Goal: Task Accomplishment & Management: Complete application form

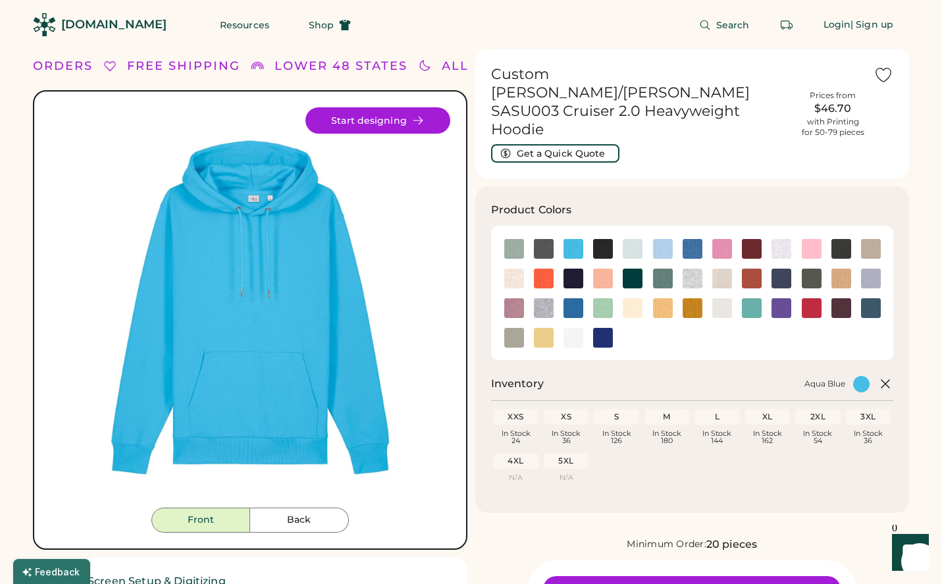
click at [583, 76] on h1 "Custom [PERSON_NAME]/[PERSON_NAME] SASU003 Cruiser 2.0 Heavyweight Hoodie" at bounding box center [642, 102] width 302 height 74
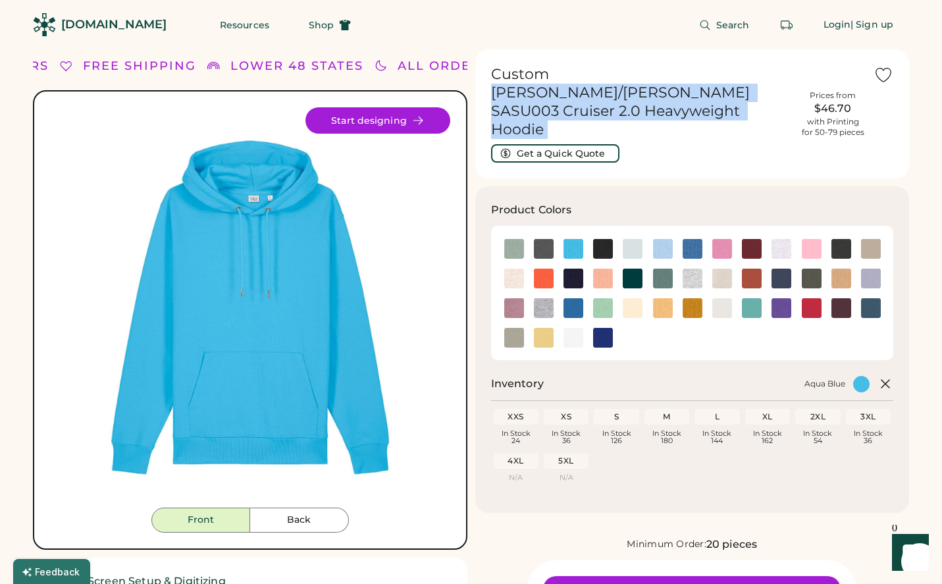
drag, startPoint x: 583, startPoint y: 76, endPoint x: 702, endPoint y: 89, distance: 119.9
click at [702, 89] on h1 "Custom [PERSON_NAME]/[PERSON_NAME] SASU003 Cruiser 2.0 Heavyweight Hoodie" at bounding box center [642, 102] width 302 height 74
copy div "[PERSON_NAME]/[PERSON_NAME] SASU003 Cruiser 2.0 Heavyweight Hoodie Get a Quick …"
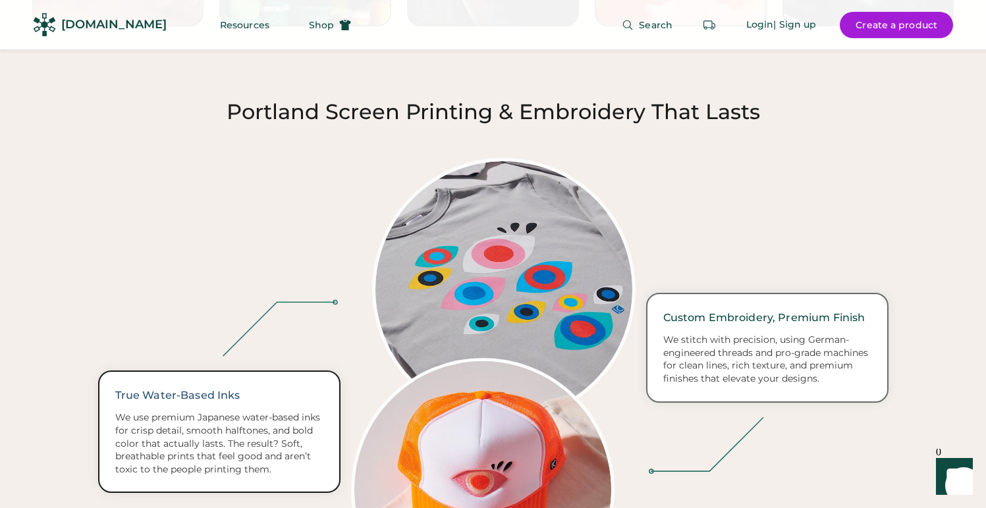
scroll to position [2154, 0]
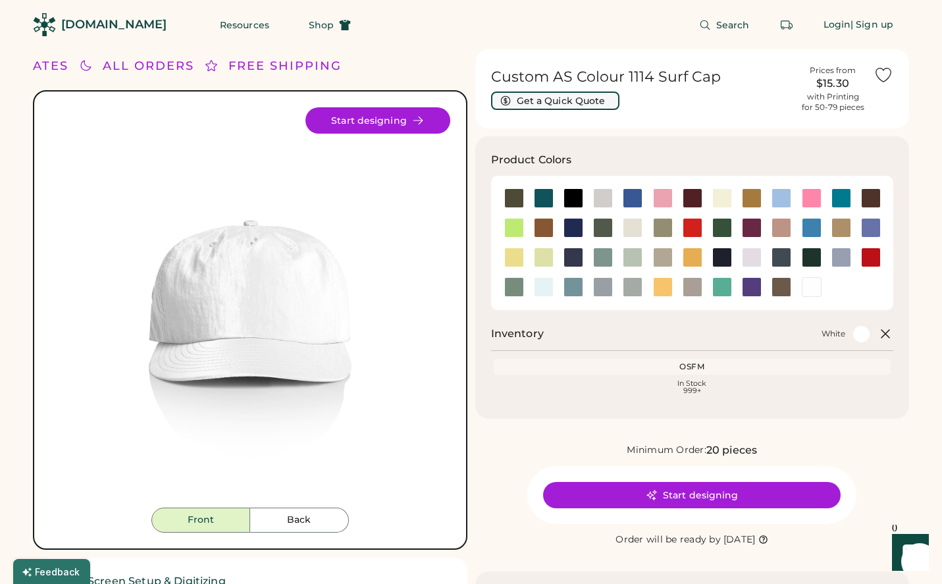
click at [572, 100] on button "Get a Quick Quote" at bounding box center [555, 101] width 128 height 18
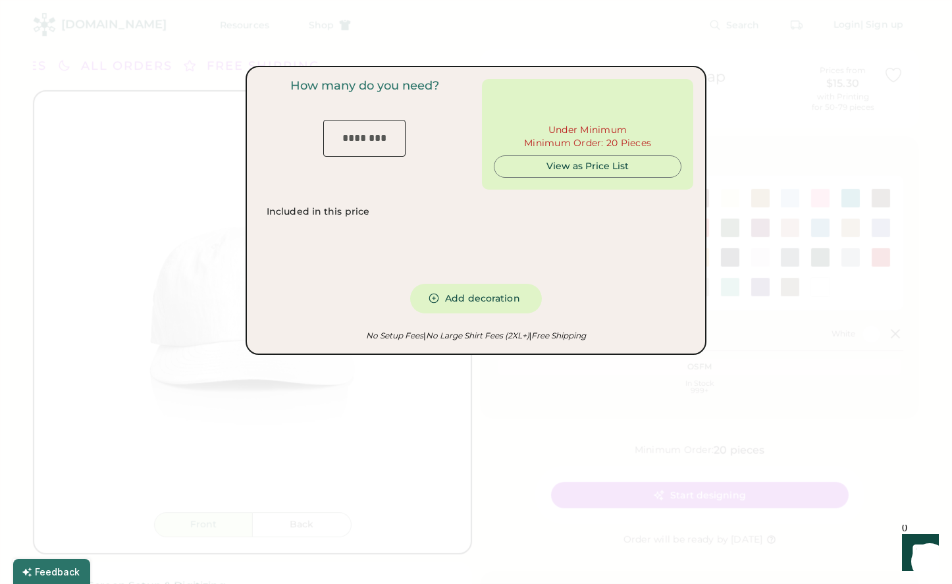
type input "***"
click at [379, 142] on input "input" at bounding box center [364, 138] width 82 height 37
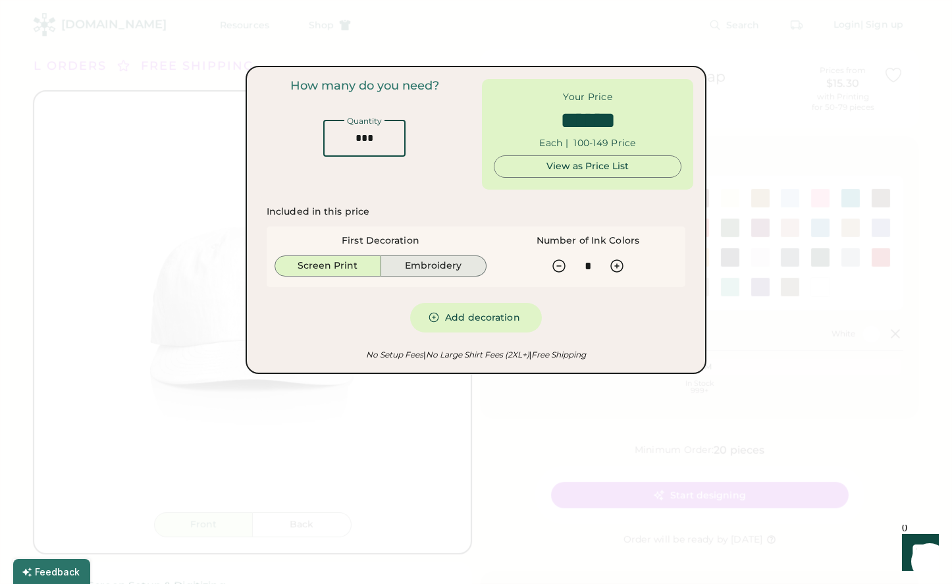
click at [437, 263] on button "Embroidery" at bounding box center [434, 265] width 106 height 21
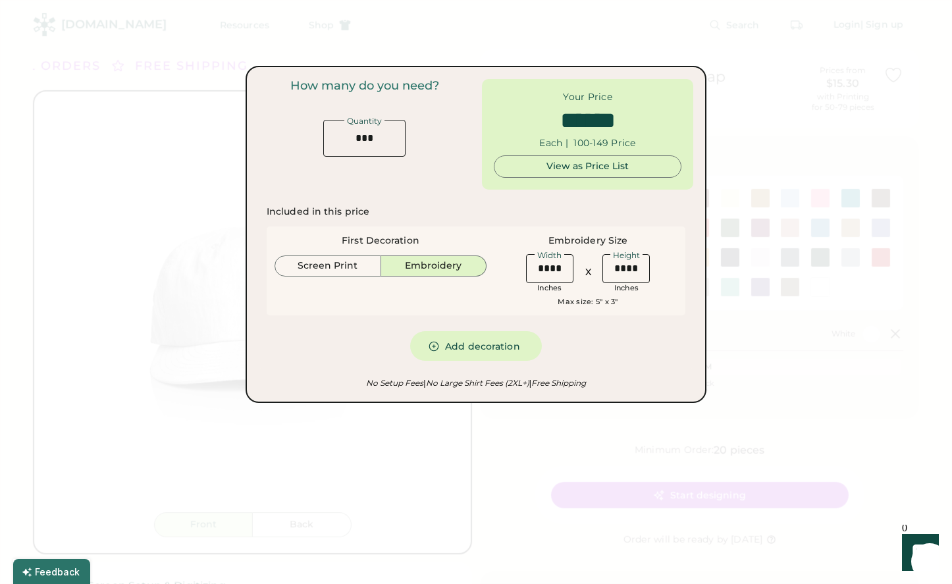
type input "******"
click at [556, 269] on input "input" at bounding box center [549, 268] width 47 height 29
type input "****"
click at [346, 261] on button "Screen Print" at bounding box center [328, 265] width 107 height 21
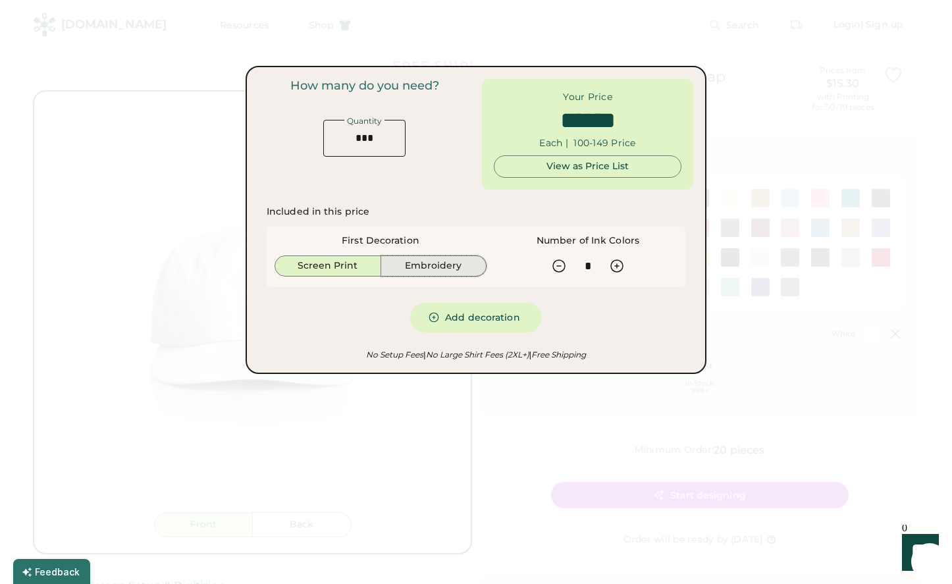
click at [443, 263] on button "Embroidery" at bounding box center [434, 265] width 106 height 21
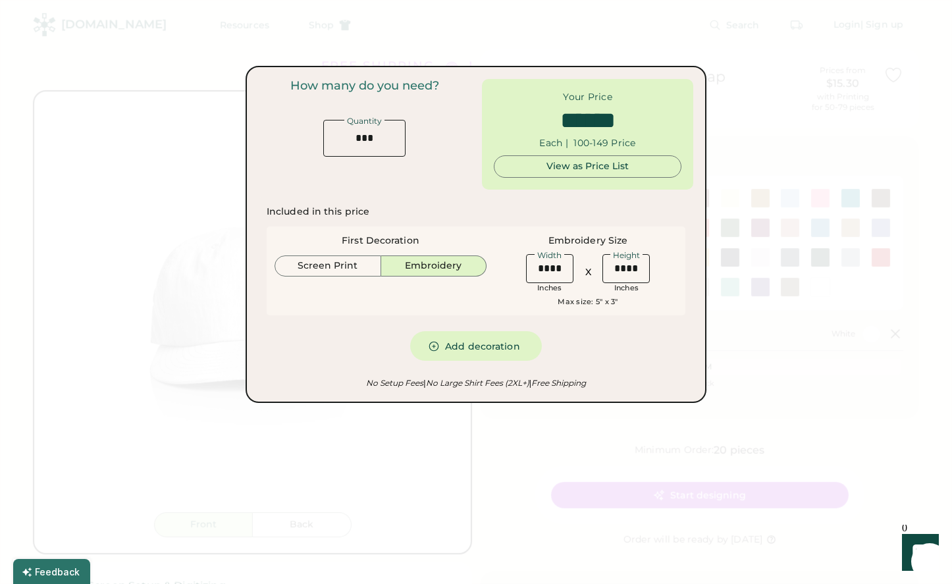
click at [622, 274] on input "input" at bounding box center [625, 268] width 47 height 29
click at [343, 268] on button "Screen Print" at bounding box center [328, 265] width 107 height 21
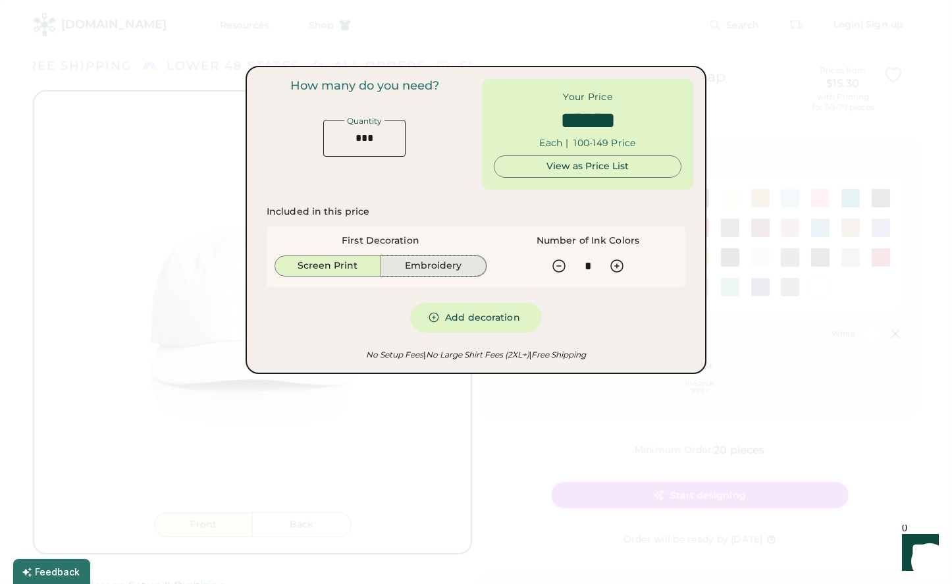
click at [440, 265] on button "Embroidery" at bounding box center [434, 265] width 106 height 21
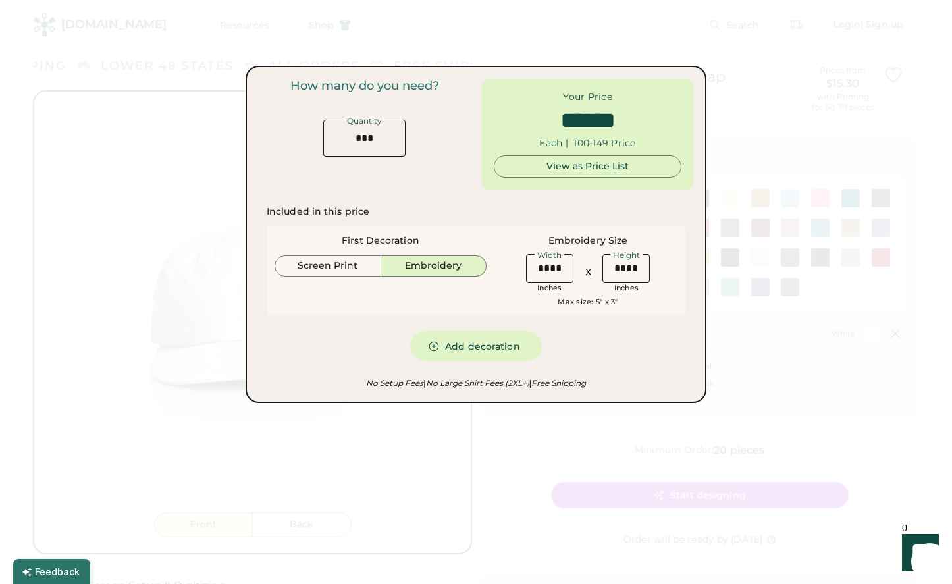
click at [774, 133] on div at bounding box center [476, 292] width 952 height 584
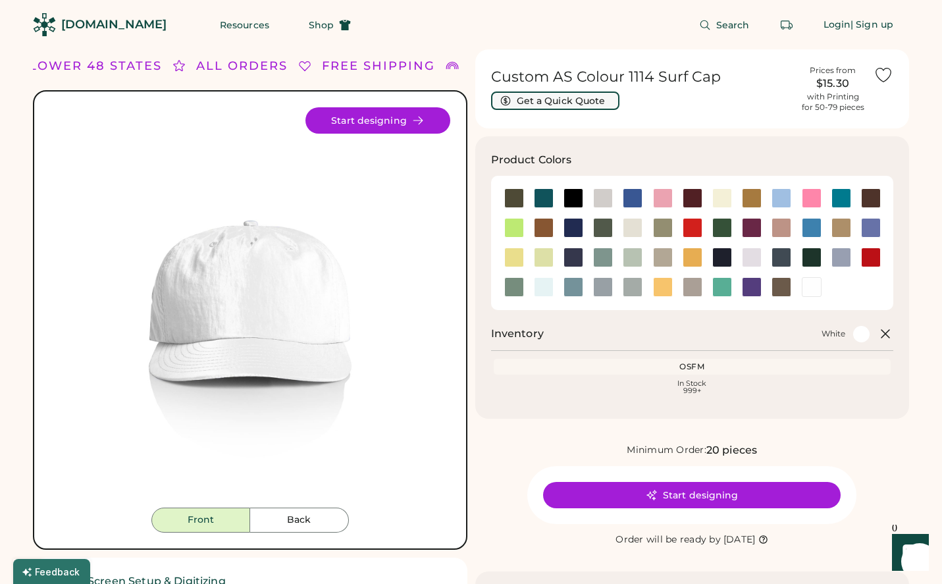
click at [587, 93] on button "Get a Quick Quote" at bounding box center [555, 101] width 128 height 18
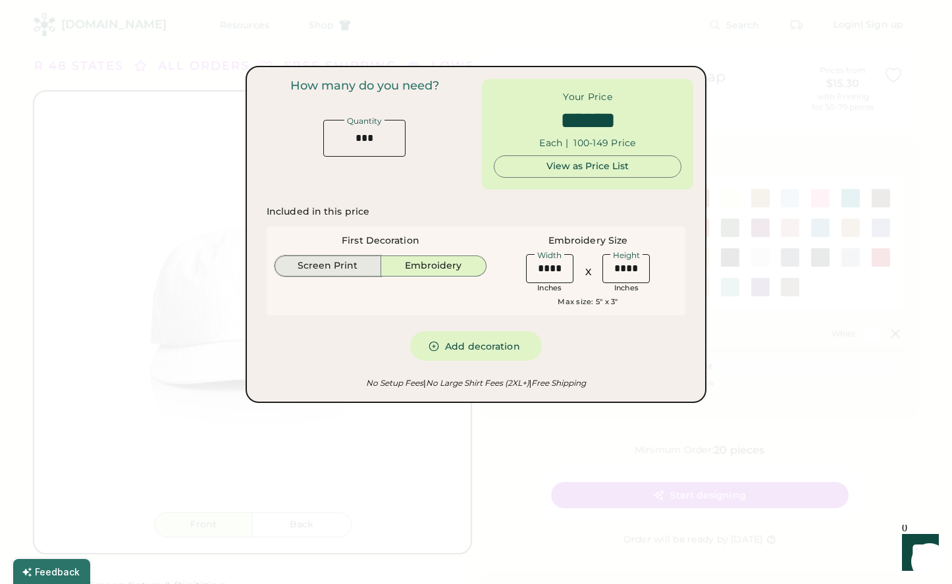
click at [346, 267] on button "Screen Print" at bounding box center [328, 265] width 107 height 21
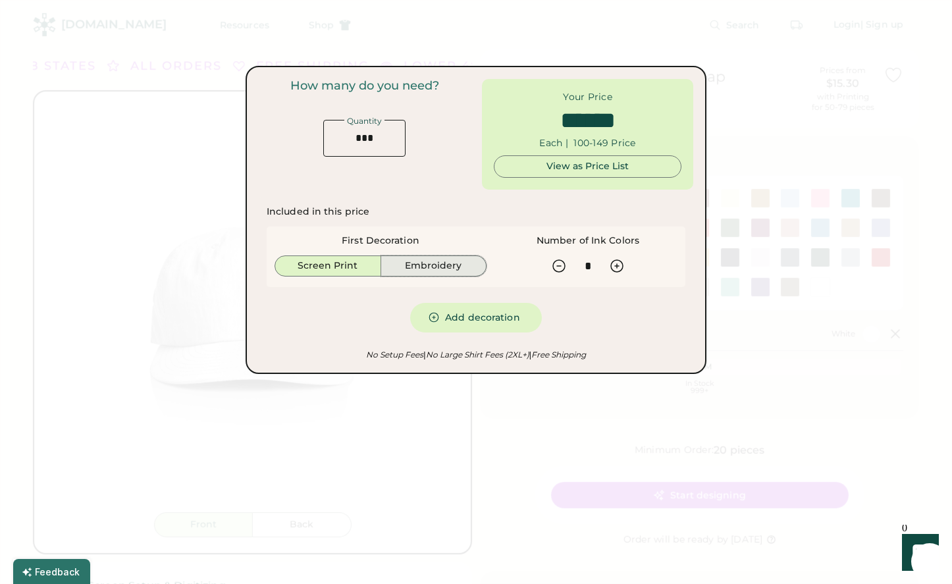
click at [426, 271] on button "Embroidery" at bounding box center [434, 265] width 106 height 21
type input "******"
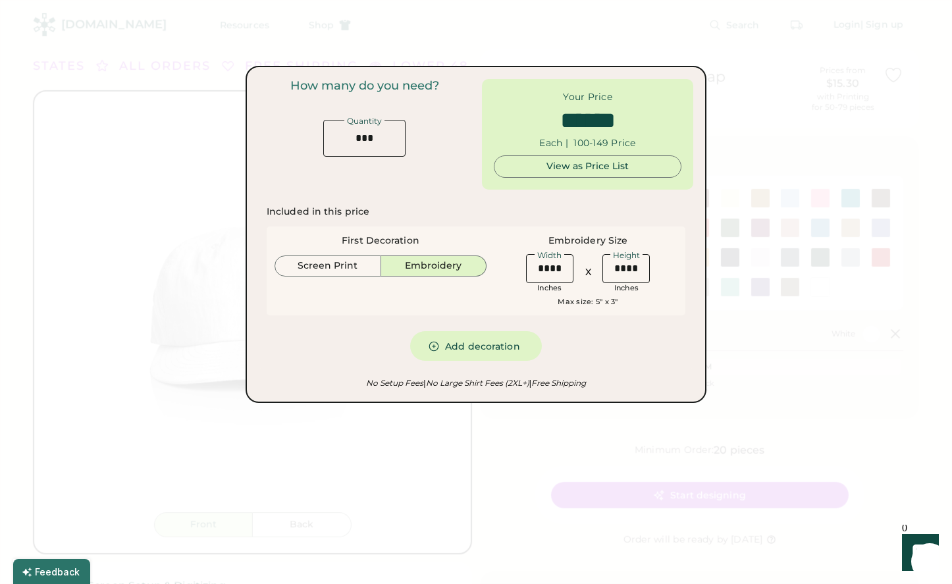
click at [795, 122] on div at bounding box center [476, 292] width 952 height 584
